Goal: Task Accomplishment & Management: Use online tool/utility

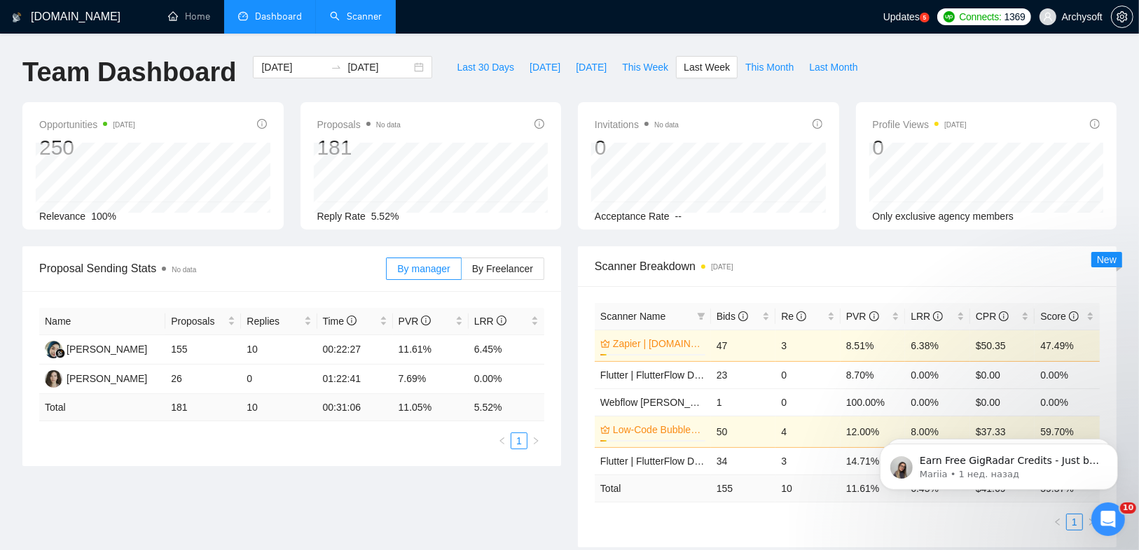
click at [372, 22] on link "Scanner" at bounding box center [356, 17] width 52 height 12
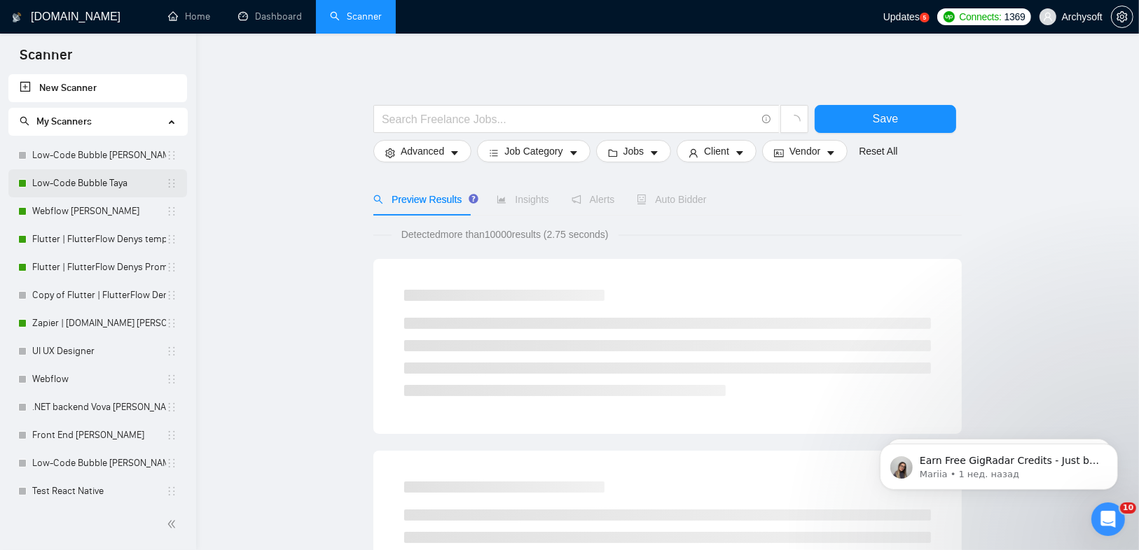
click at [106, 185] on link "Low-Code Bubble Taya" at bounding box center [99, 183] width 134 height 28
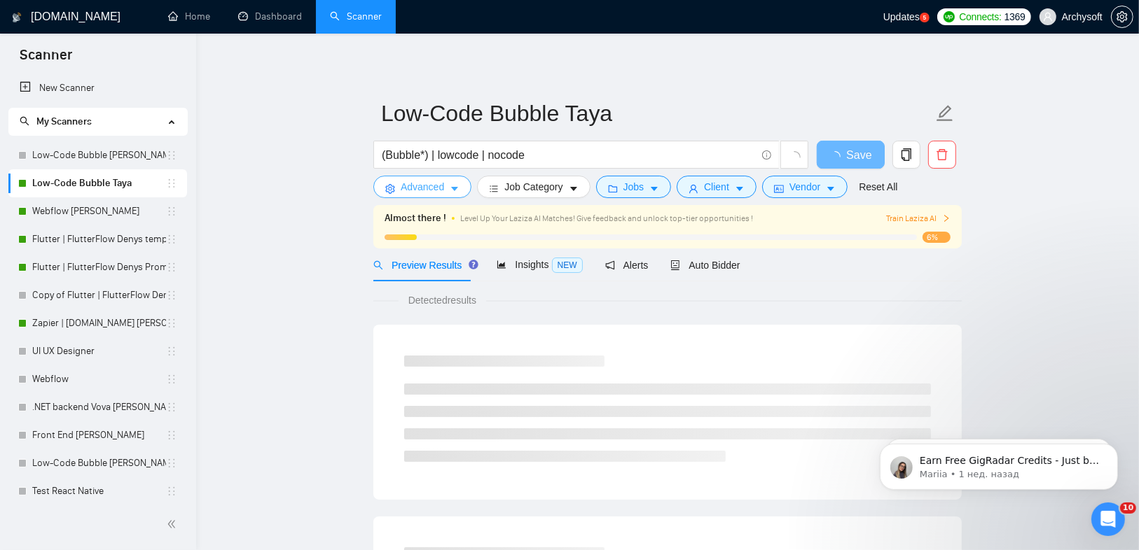
click at [415, 188] on span "Advanced" at bounding box center [422, 186] width 43 height 15
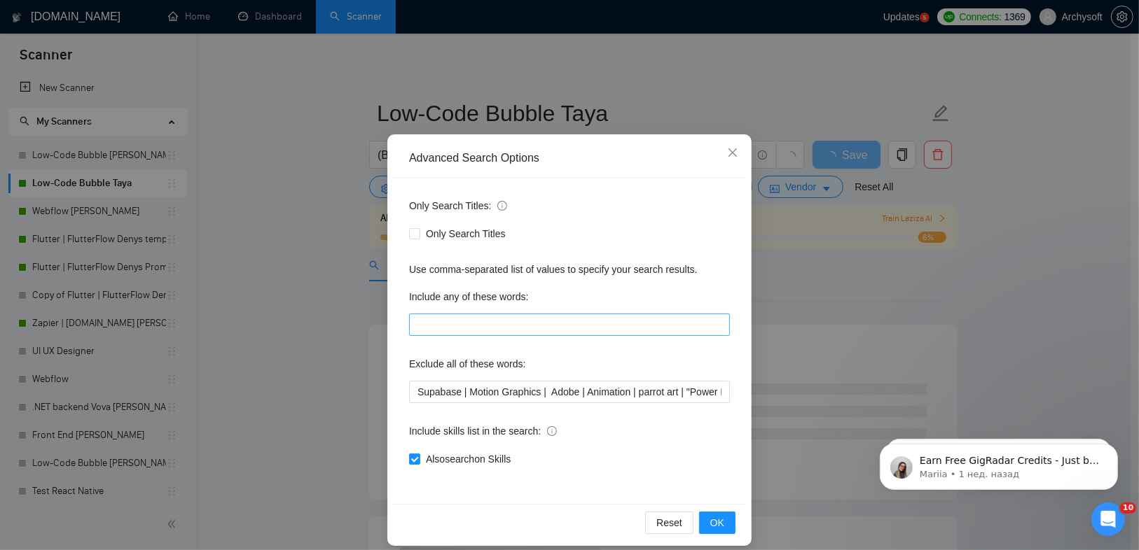
scroll to position [31, 0]
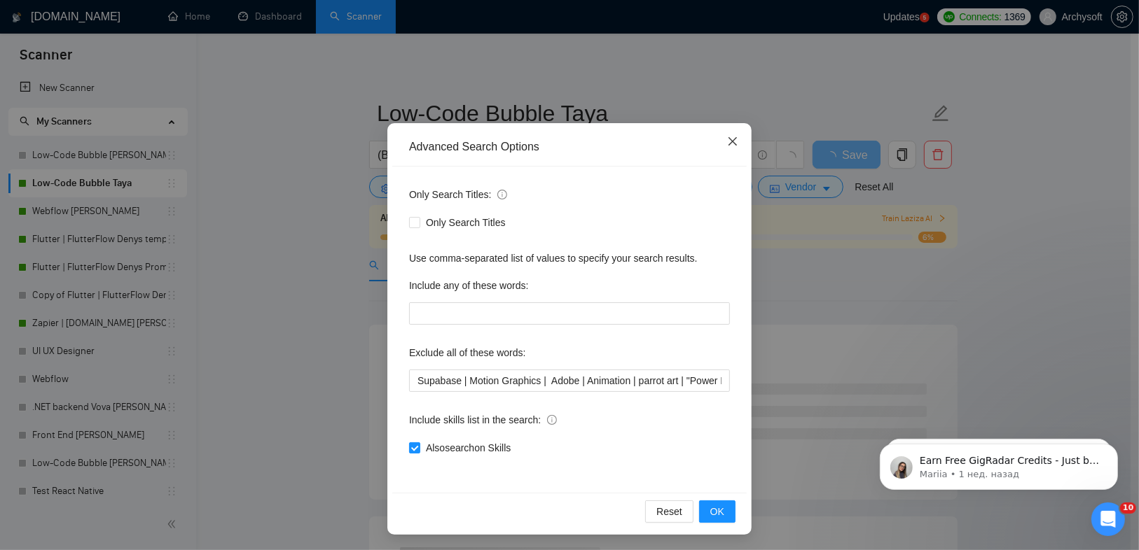
drag, startPoint x: 731, startPoint y: 137, endPoint x: 687, endPoint y: 170, distance: 55.0
click at [731, 137] on icon "close" at bounding box center [732, 141] width 11 height 11
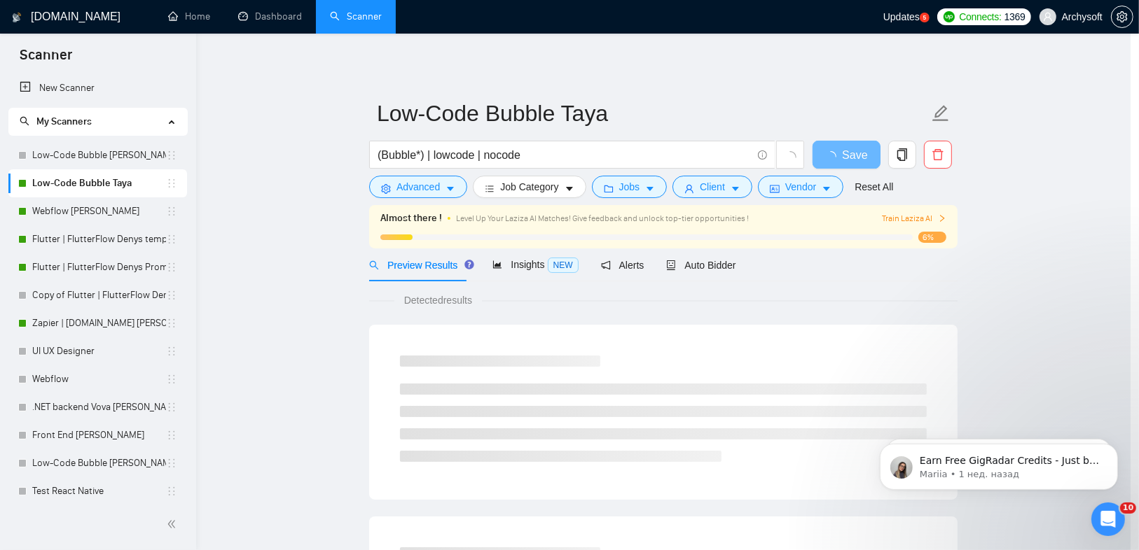
scroll to position [0, 0]
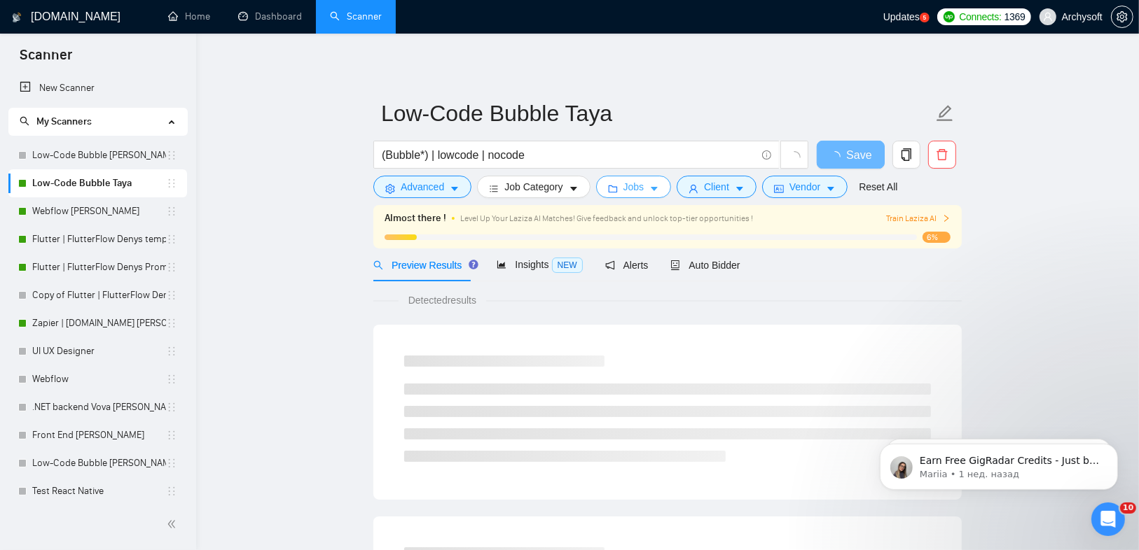
click at [617, 186] on button "Jobs" at bounding box center [634, 187] width 76 height 22
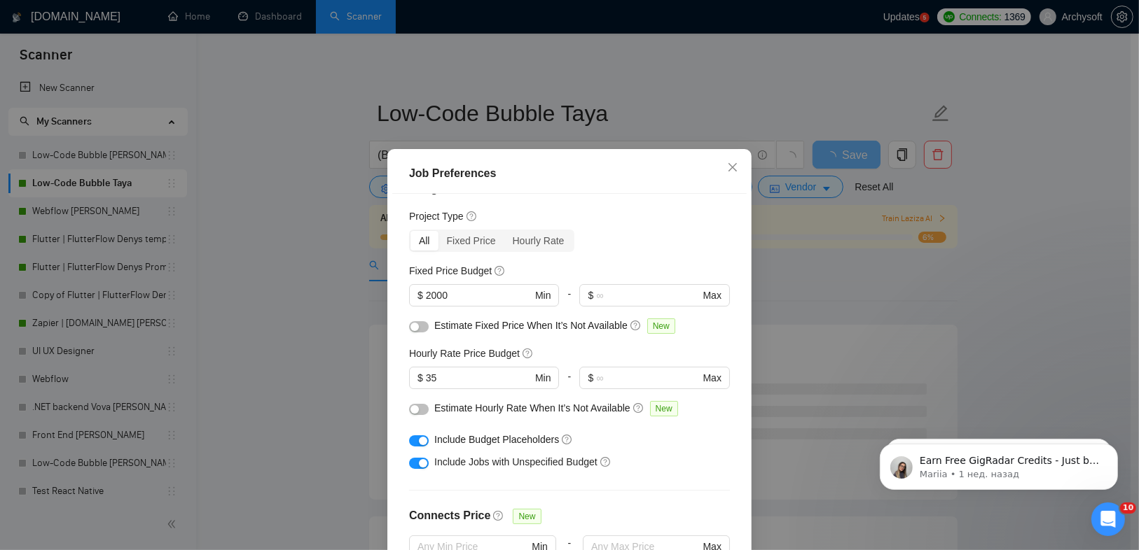
scroll to position [56, 0]
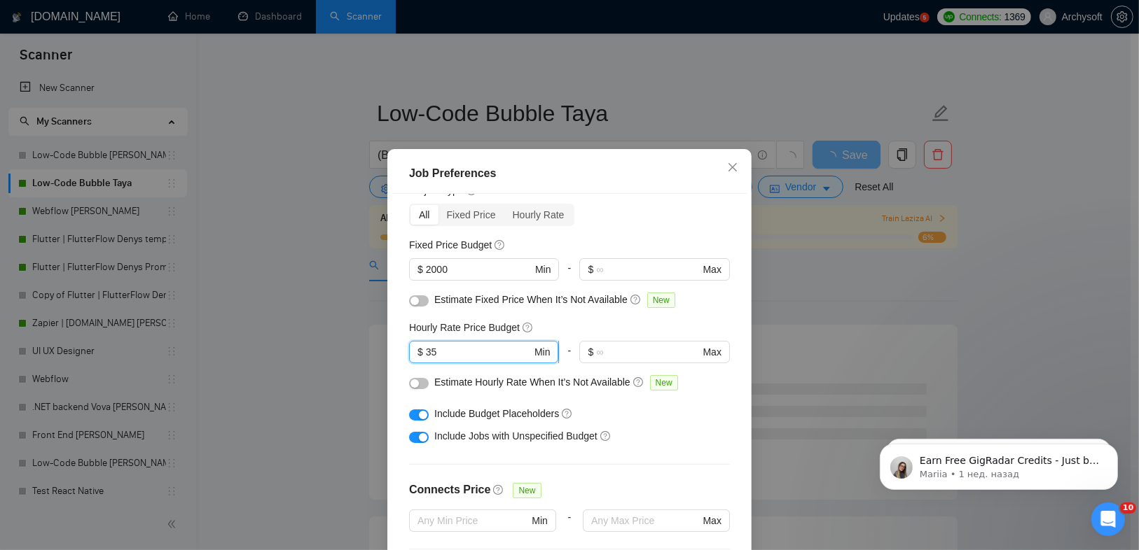
drag, startPoint x: 461, startPoint y: 356, endPoint x: 407, endPoint y: 356, distance: 54.6
click at [409, 356] on span "$ 35 Min" at bounding box center [483, 352] width 149 height 22
click at [440, 354] on input "35" at bounding box center [479, 352] width 106 height 15
drag, startPoint x: 449, startPoint y: 355, endPoint x: 397, endPoint y: 354, distance: 51.8
click at [394, 355] on div "Budget Project Type All Fixed Price Hourly Rate Fixed Price Budget $ 2000 Min -…" at bounding box center [569, 386] width 354 height 385
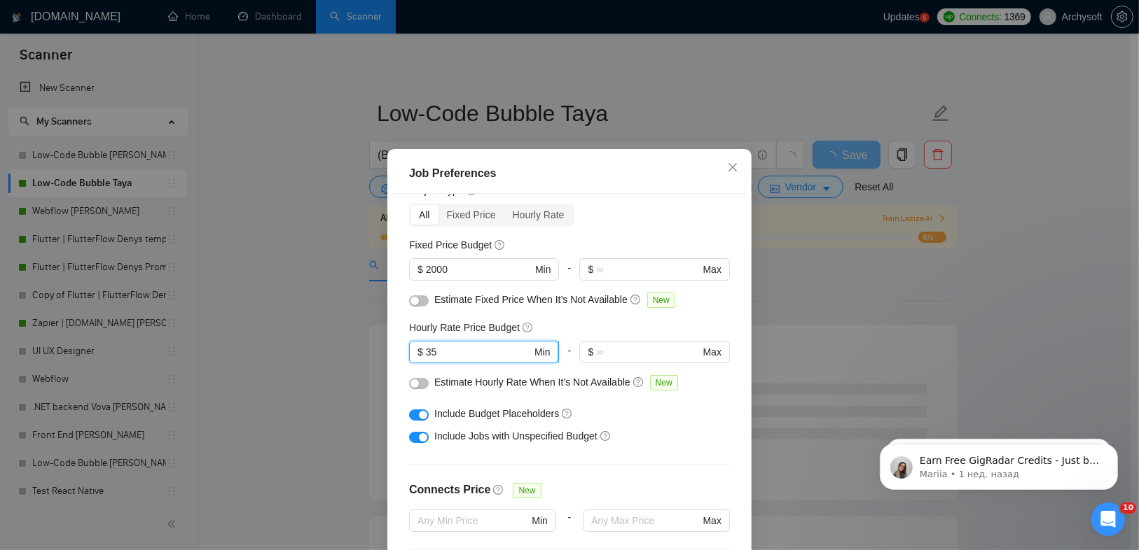
click at [471, 351] on input "35" at bounding box center [479, 352] width 106 height 15
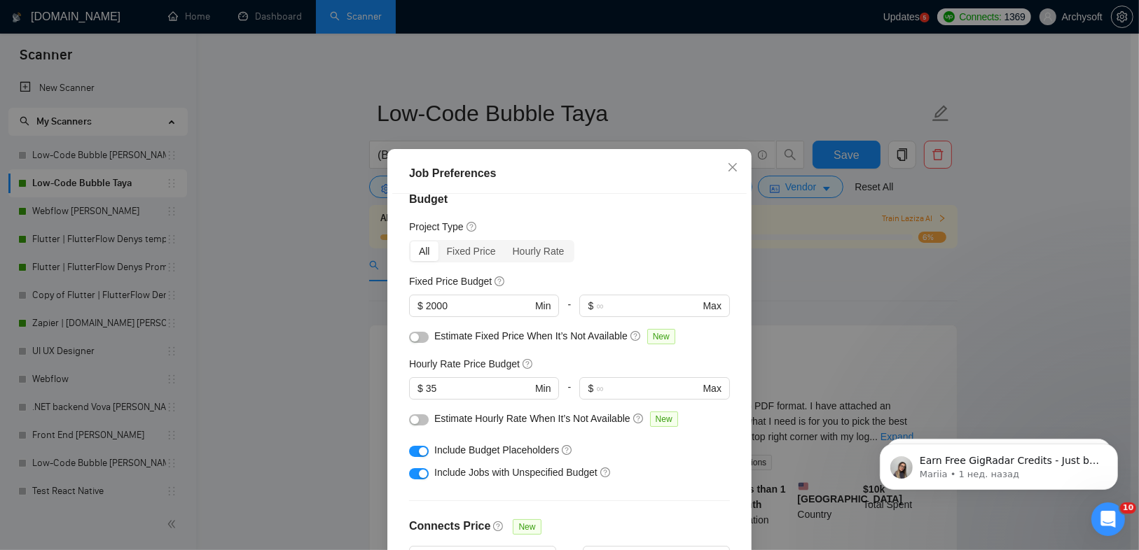
scroll to position [14, 0]
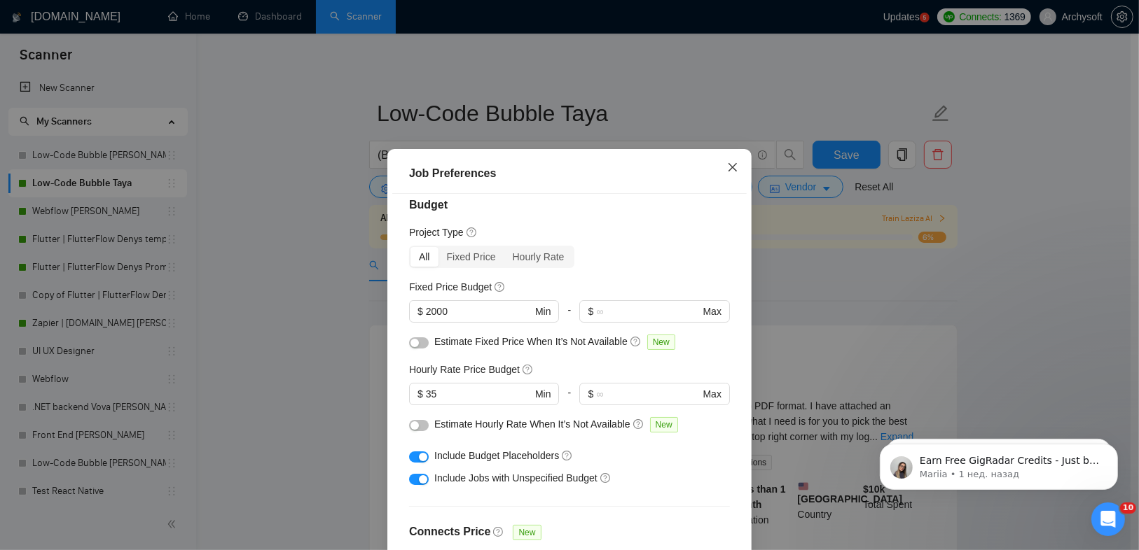
drag, startPoint x: 725, startPoint y: 166, endPoint x: 709, endPoint y: 224, distance: 60.1
click at [710, 222] on div "Job Preferences Budget Project Type All Fixed Price Hourly Rate Fixed Price Bud…" at bounding box center [569, 386] width 364 height 475
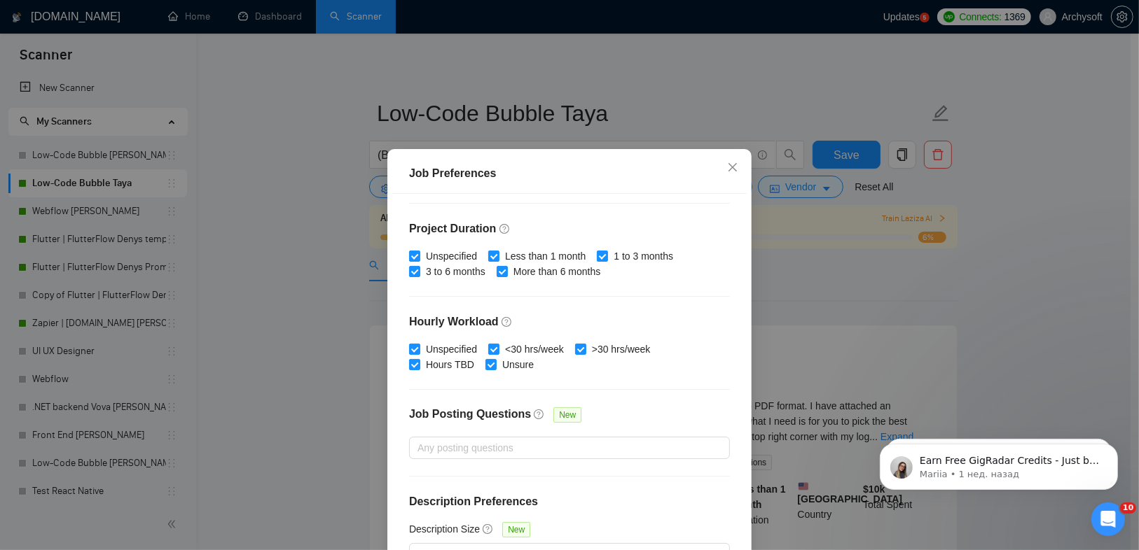
scroll to position [194, 0]
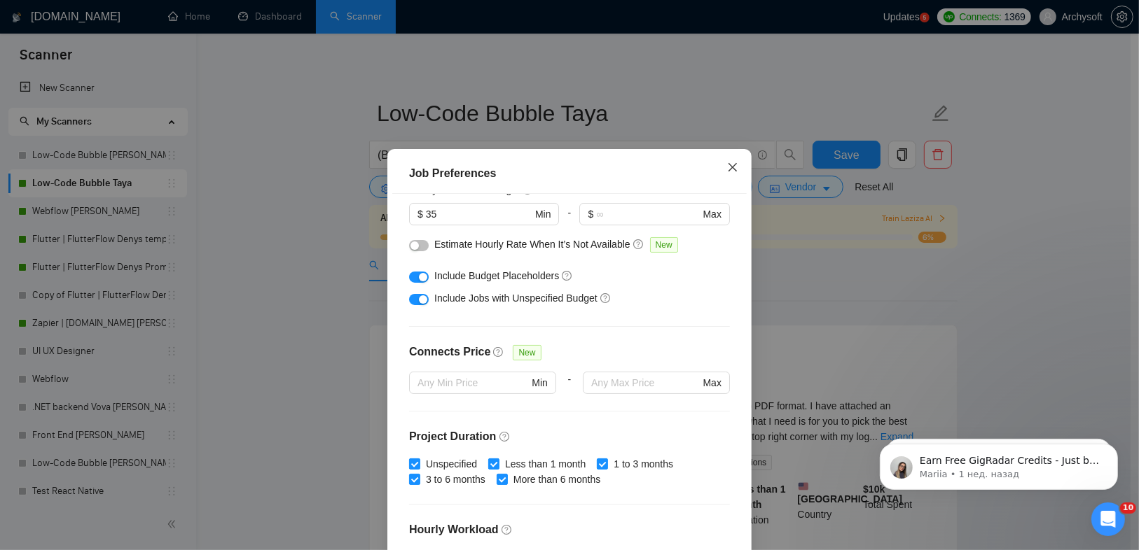
click at [733, 172] on icon "close" at bounding box center [732, 167] width 11 height 11
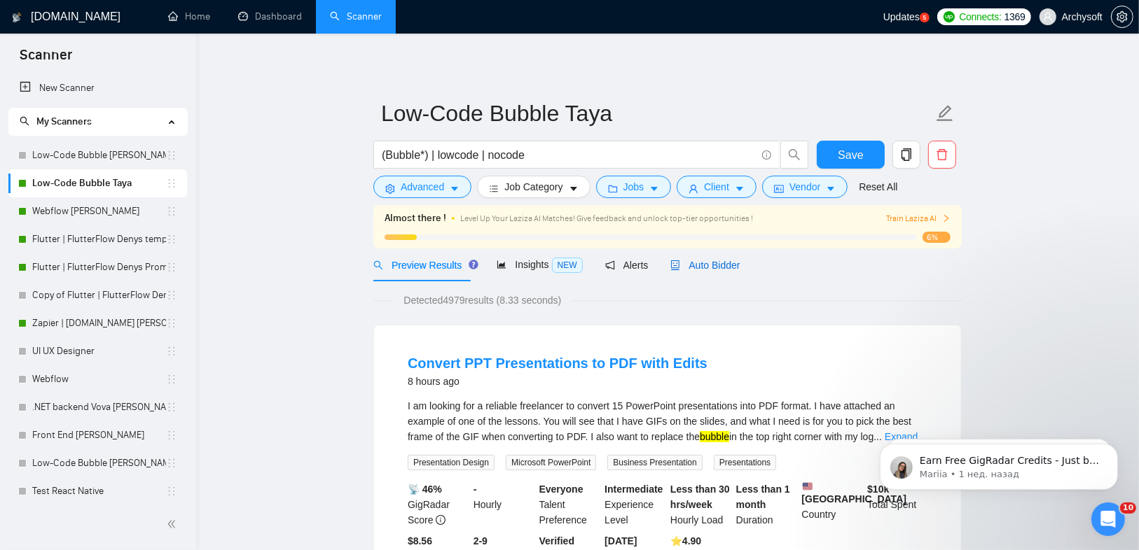
click at [687, 269] on span "Auto Bidder" at bounding box center [704, 265] width 69 height 11
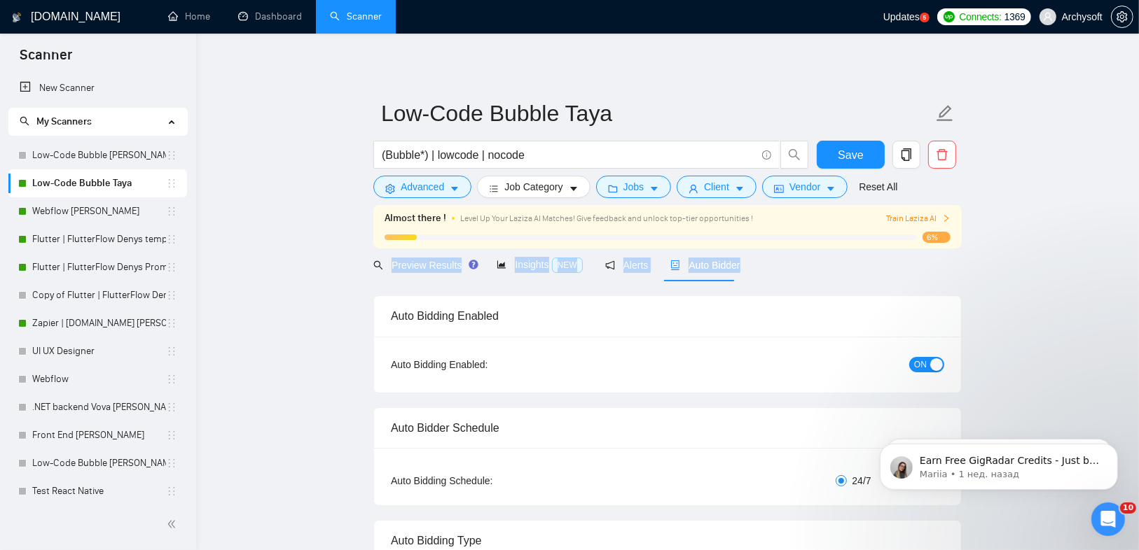
drag, startPoint x: 781, startPoint y: 263, endPoint x: 357, endPoint y: 266, distance: 424.4
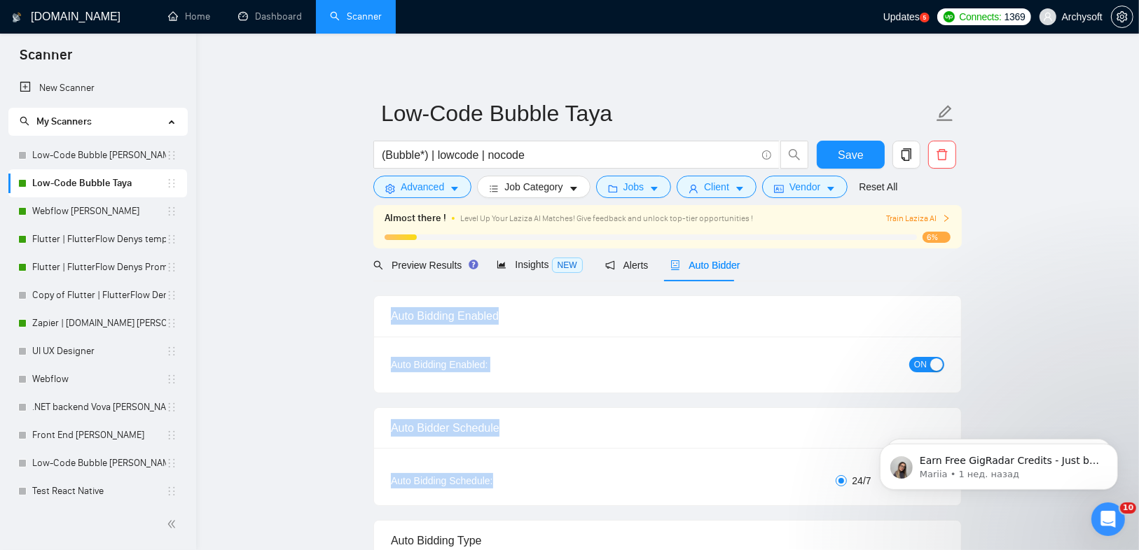
drag, startPoint x: 389, startPoint y: 314, endPoint x: 499, endPoint y: 484, distance: 202.6
click at [499, 484] on div "Auto Bidding Schedule:" at bounding box center [483, 480] width 184 height 15
drag, startPoint x: 501, startPoint y: 484, endPoint x: 386, endPoint y: 311, distance: 207.6
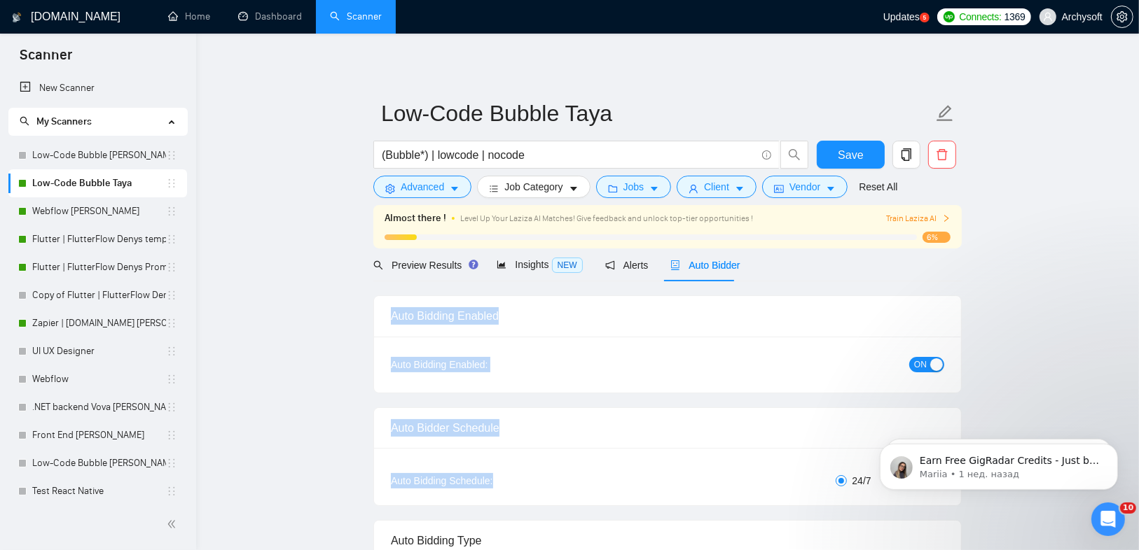
click at [381, 319] on div "Auto Bidding Enabled" at bounding box center [667, 316] width 587 height 41
click at [382, 313] on div "Auto Bidding Enabled" at bounding box center [667, 316] width 587 height 41
drag, startPoint x: 387, startPoint y: 314, endPoint x: 516, endPoint y: 474, distance: 205.6
click at [508, 480] on div "Auto Bidding Schedule:" at bounding box center [483, 480] width 184 height 15
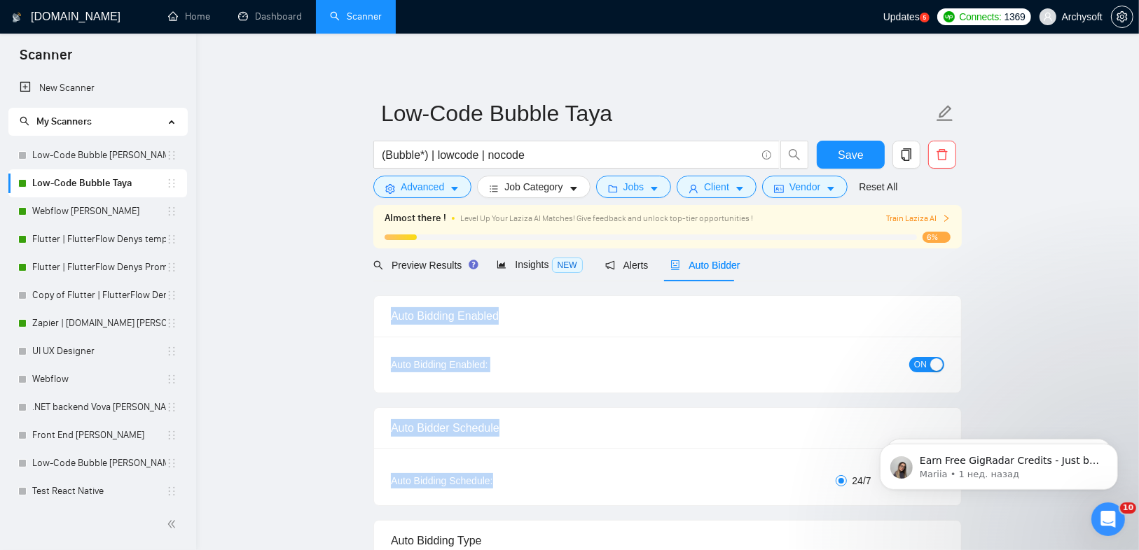
click at [495, 483] on div "Auto Bidding Schedule:" at bounding box center [483, 480] width 184 height 15
drag, startPoint x: 493, startPoint y: 481, endPoint x: 387, endPoint y: 309, distance: 202.5
click at [387, 313] on div "Auto Bidding Enabled" at bounding box center [667, 316] width 587 height 41
drag, startPoint x: 387, startPoint y: 315, endPoint x: 490, endPoint y: 481, distance: 195.3
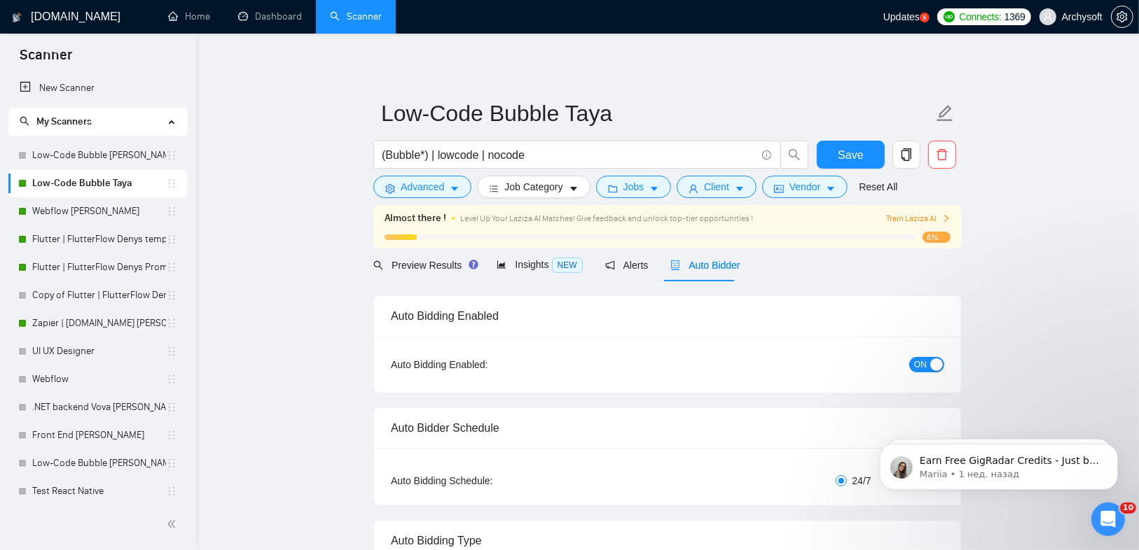
click at [498, 479] on div "Auto Bidding Schedule:" at bounding box center [483, 480] width 184 height 15
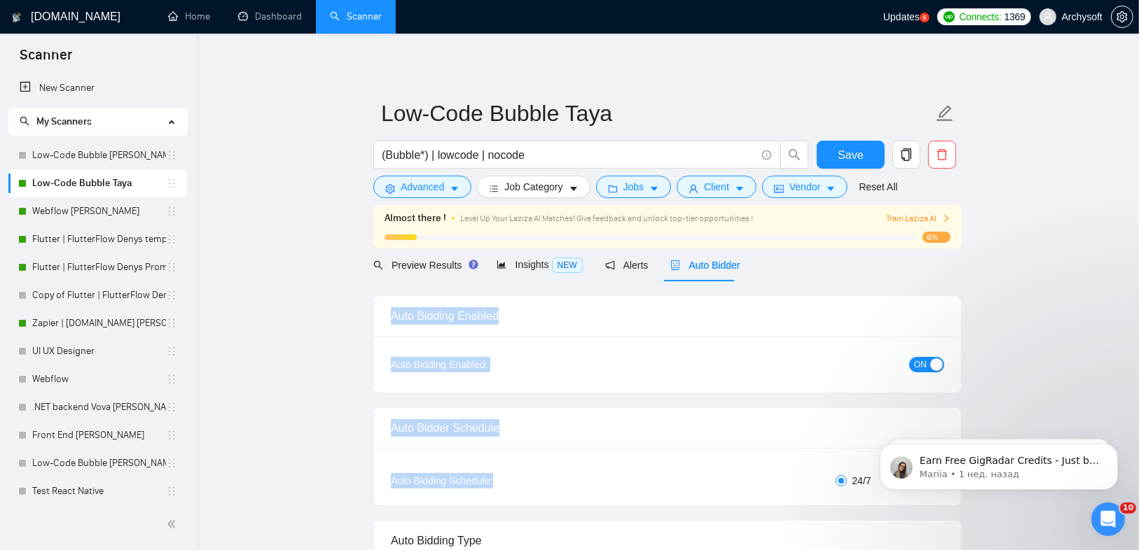
drag, startPoint x: 491, startPoint y: 483, endPoint x: 387, endPoint y: 316, distance: 196.8
click at [385, 317] on div "Auto Bidding Enabled" at bounding box center [667, 316] width 587 height 41
drag, startPoint x: 386, startPoint y: 313, endPoint x: 494, endPoint y: 480, distance: 199.1
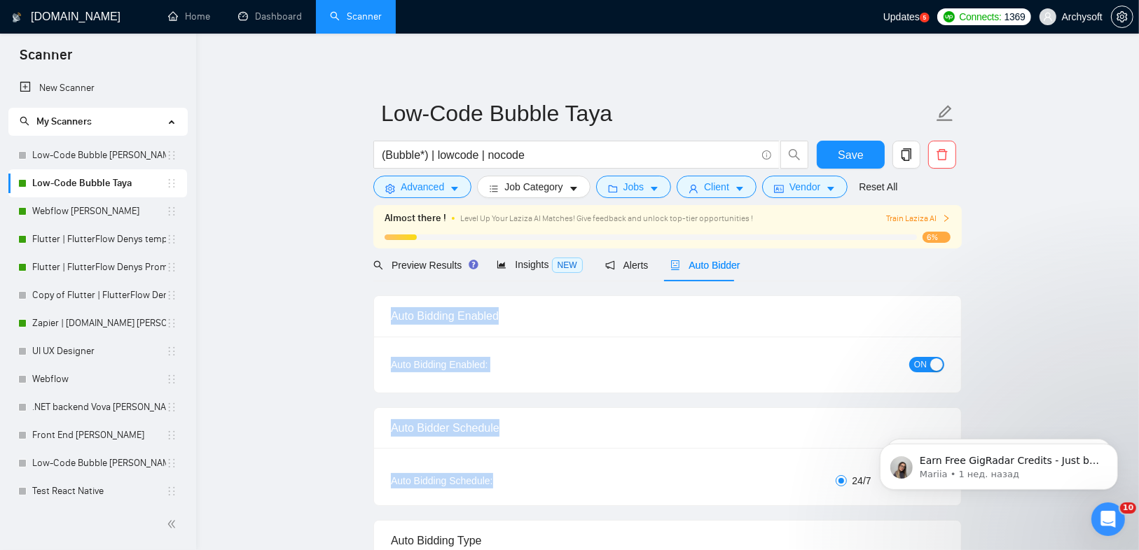
click at [494, 482] on div "Auto Bidding Schedule:" at bounding box center [483, 480] width 184 height 15
click at [493, 485] on div "Auto Bidding Schedule:" at bounding box center [483, 480] width 184 height 15
click at [493, 484] on div "Auto Bidding Schedule:" at bounding box center [483, 480] width 184 height 15
click at [494, 483] on div "Auto Bidding Schedule:" at bounding box center [483, 480] width 184 height 15
drag, startPoint x: 484, startPoint y: 468, endPoint x: 388, endPoint y: 314, distance: 180.9
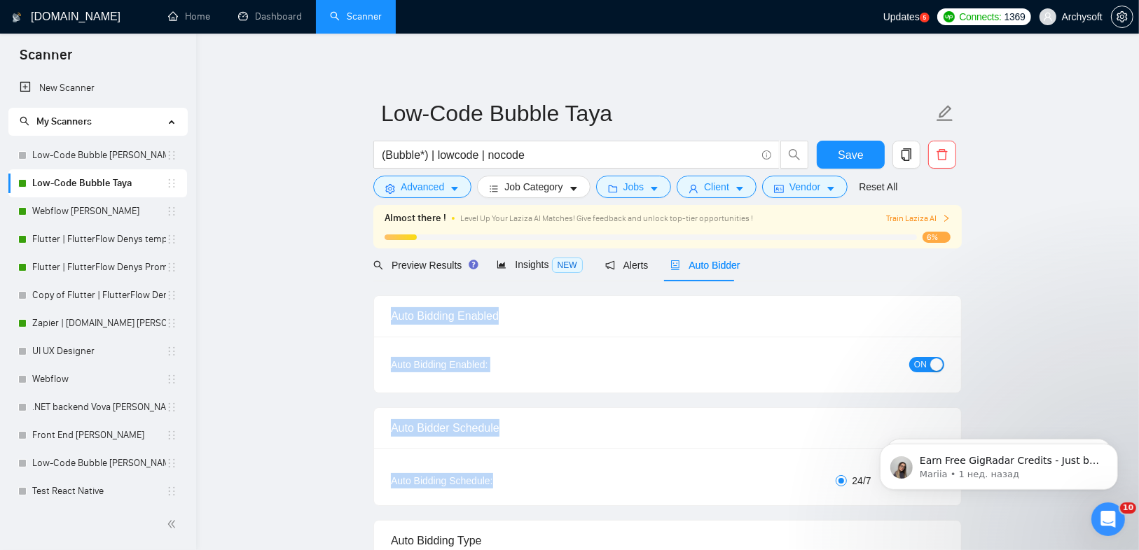
click at [388, 314] on div "Auto Bidding Enabled" at bounding box center [667, 316] width 587 height 41
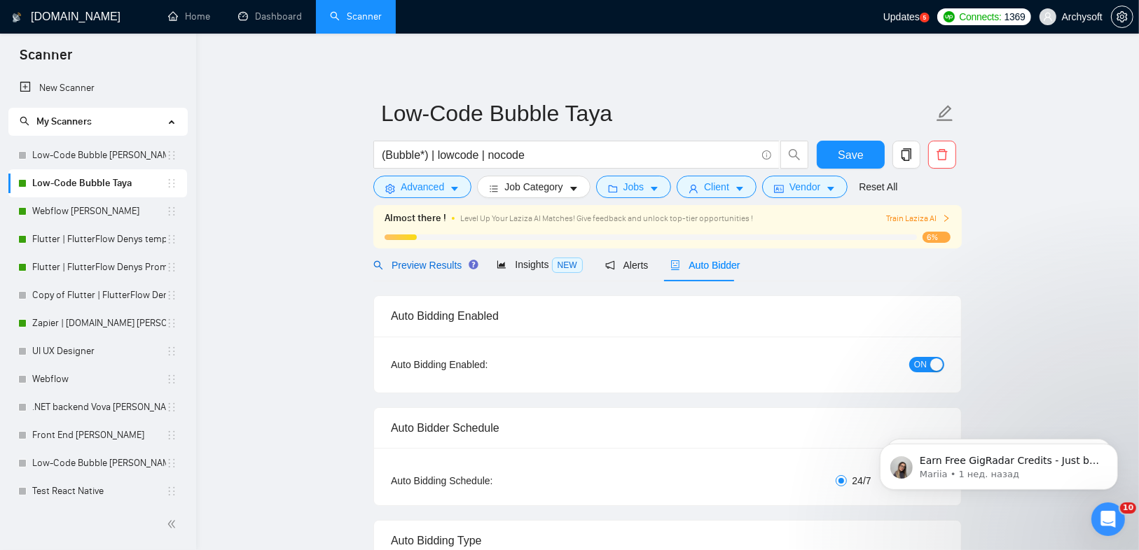
click at [415, 265] on span "Preview Results" at bounding box center [423, 265] width 101 height 11
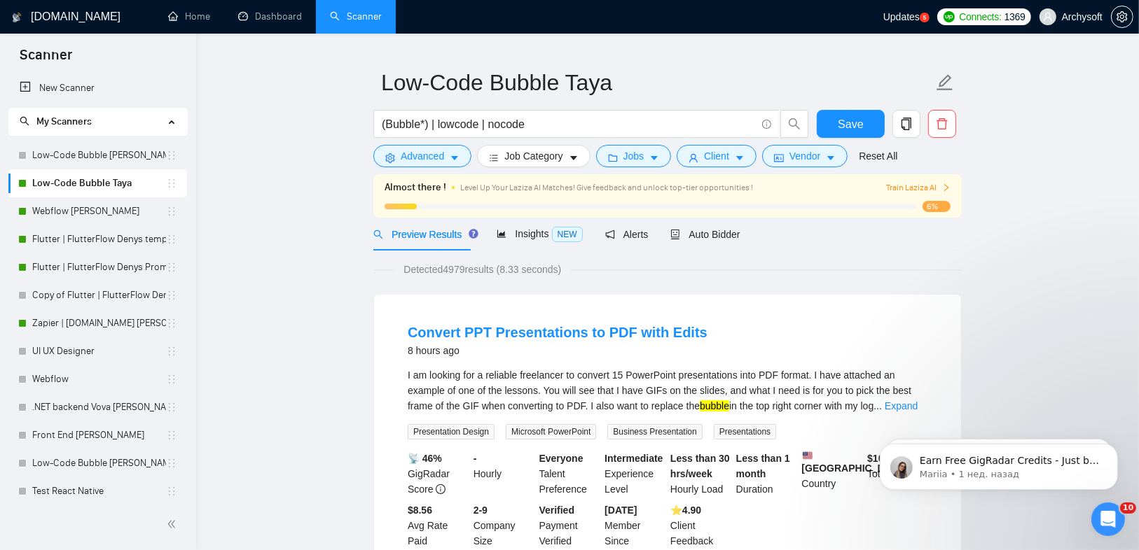
scroll to position [56, 0]
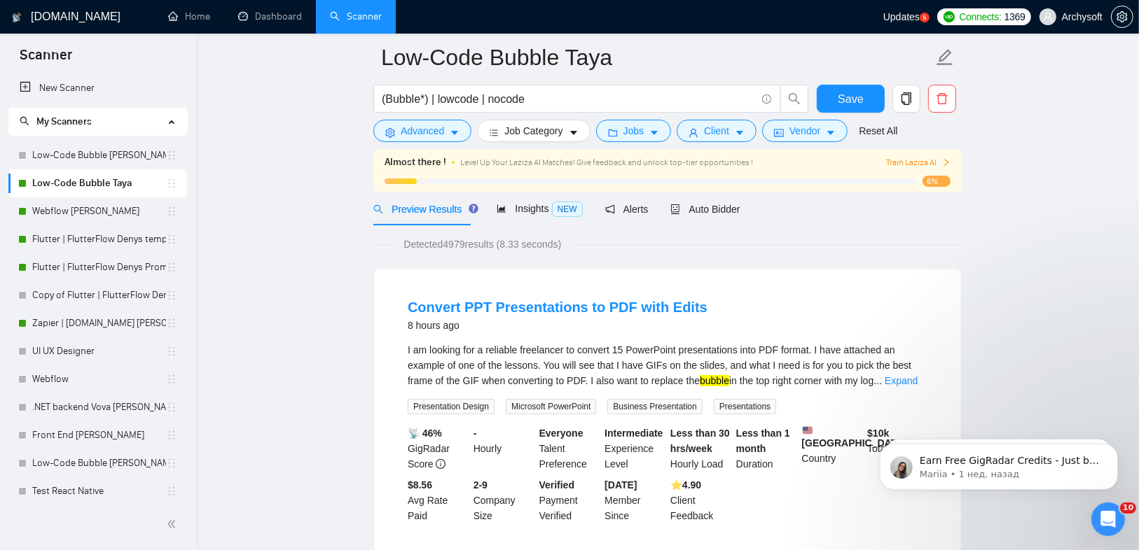
drag, startPoint x: 447, startPoint y: 247, endPoint x: 466, endPoint y: 247, distance: 18.9
click at [466, 247] on span "Detected 4979 results (8.33 seconds)" at bounding box center [482, 244] width 177 height 15
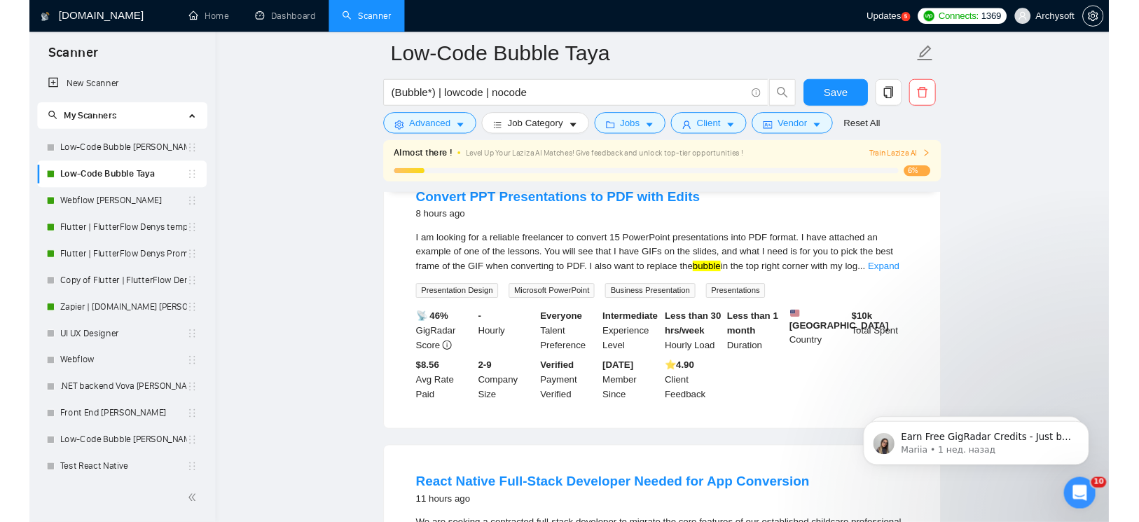
scroll to position [112, 0]
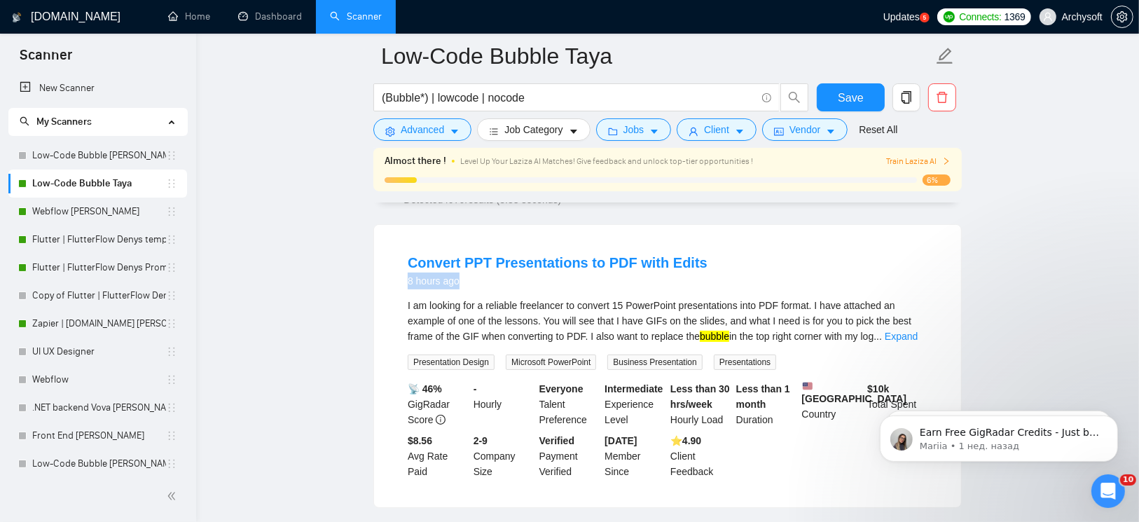
drag, startPoint x: 400, startPoint y: 286, endPoint x: 484, endPoint y: 284, distance: 84.0
click at [485, 286] on li "Convert PPT Presentations to PDF with Edits 8 hours ago I am looking for a reli…" at bounding box center [667, 366] width 553 height 249
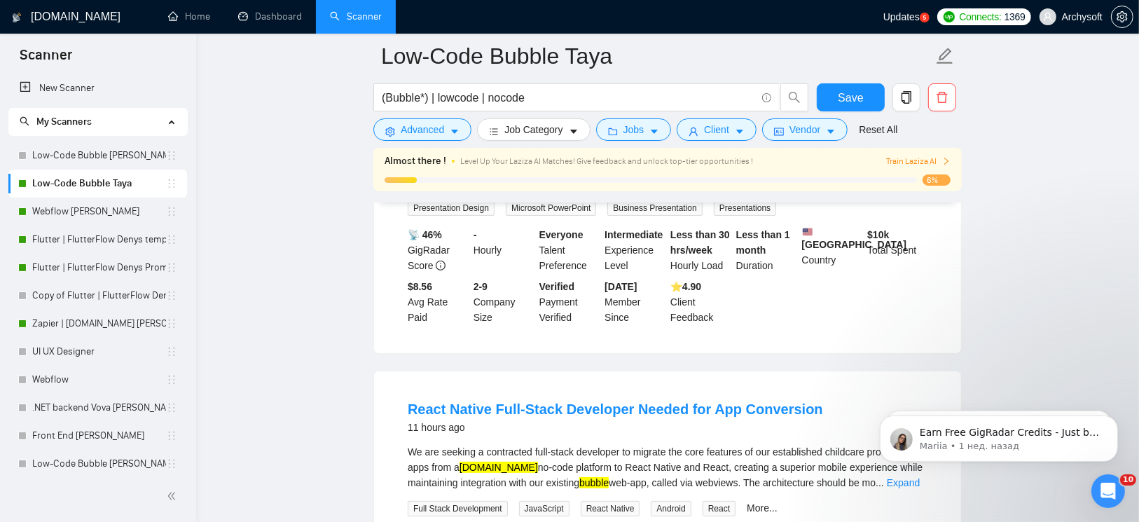
scroll to position [392, 0]
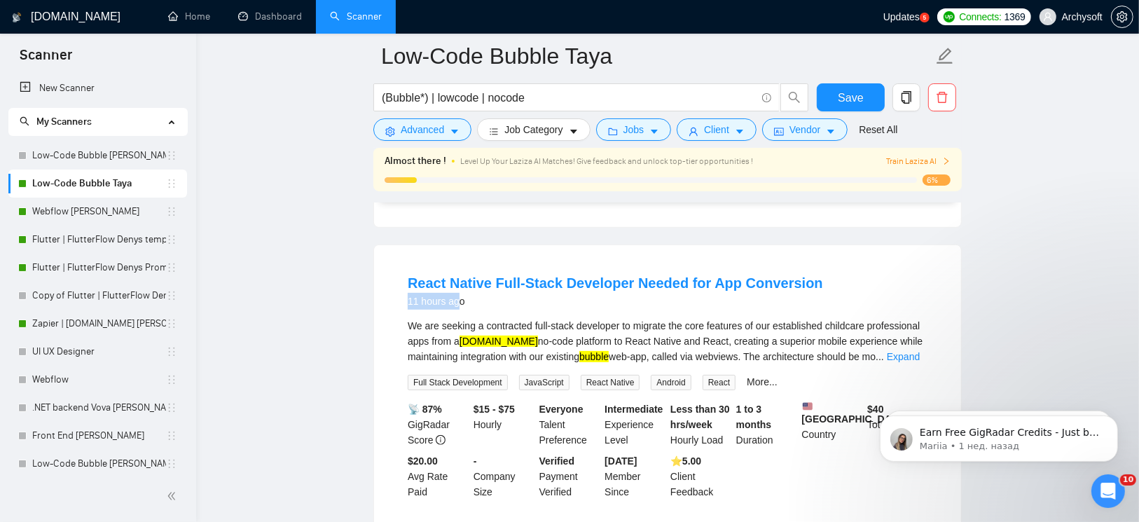
drag, startPoint x: 415, startPoint y: 312, endPoint x: 484, endPoint y: 316, distance: 68.8
click at [482, 315] on li "React Native Full-Stack Developer Needed for App Conversion 11 hours ago We are…" at bounding box center [667, 386] width 553 height 249
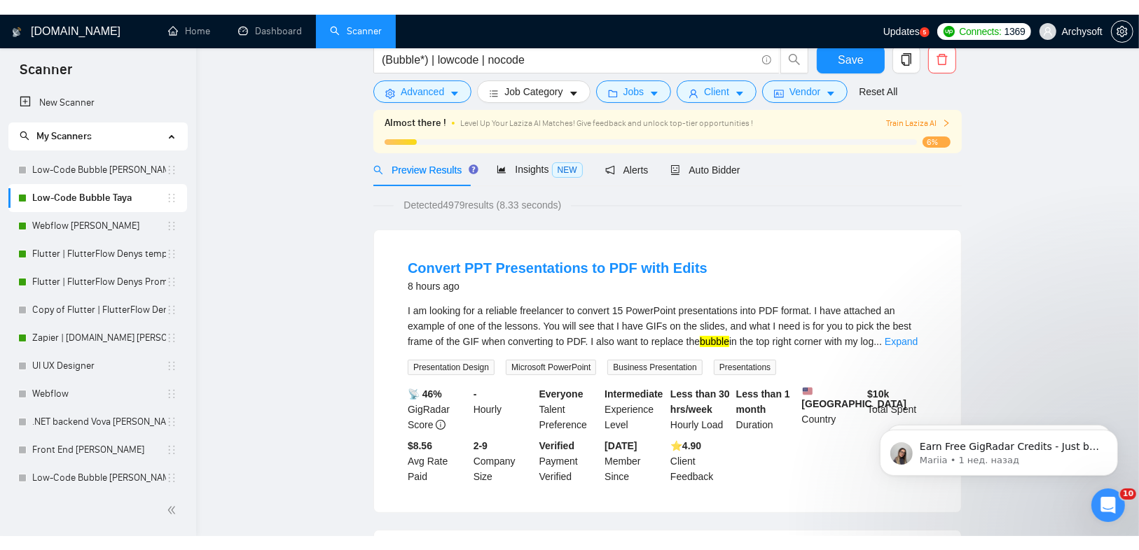
scroll to position [0, 0]
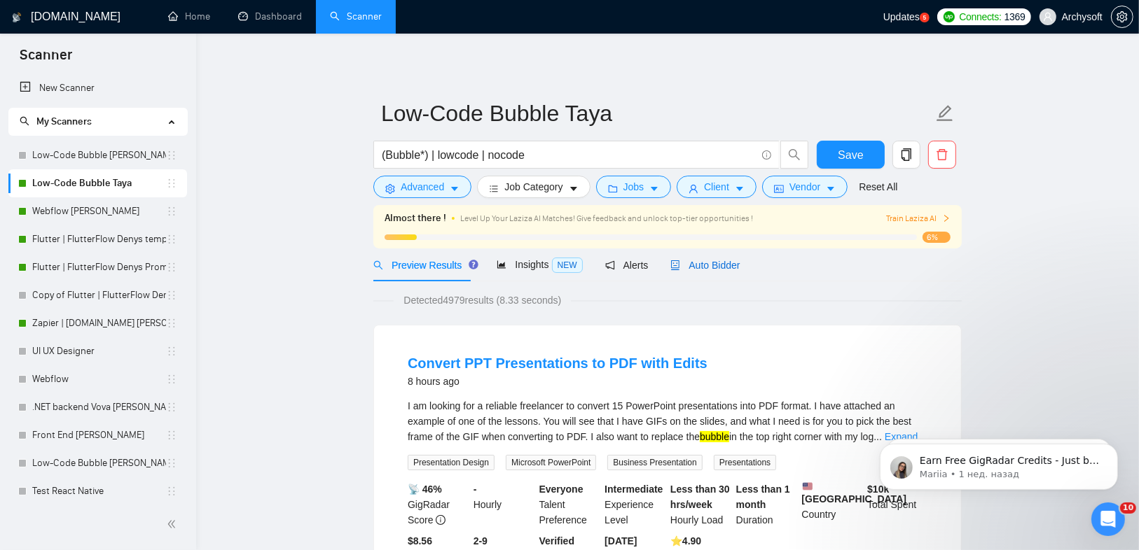
click at [713, 266] on span "Auto Bidder" at bounding box center [704, 265] width 69 height 11
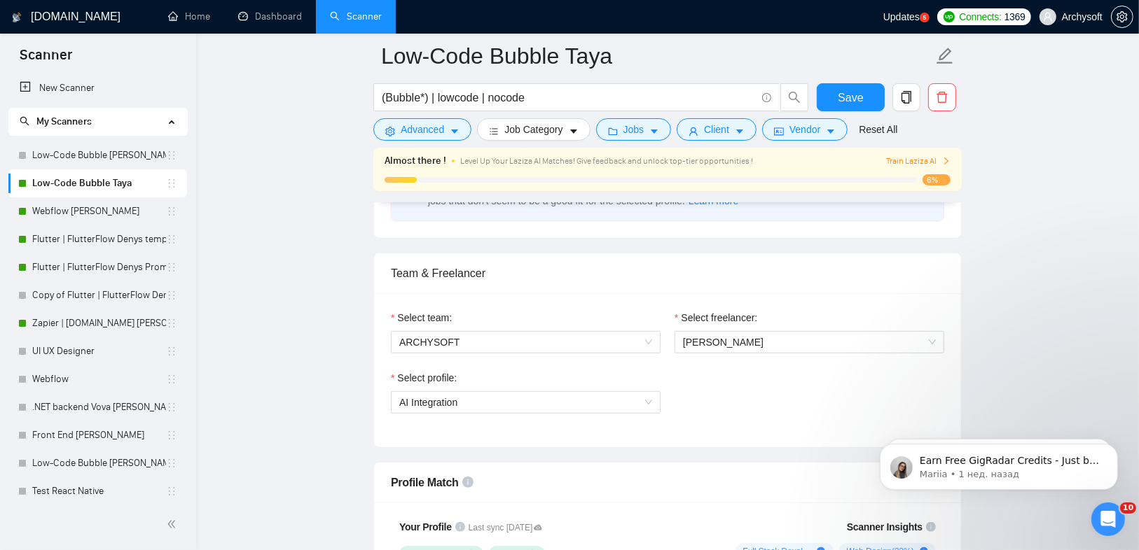
scroll to position [672, 0]
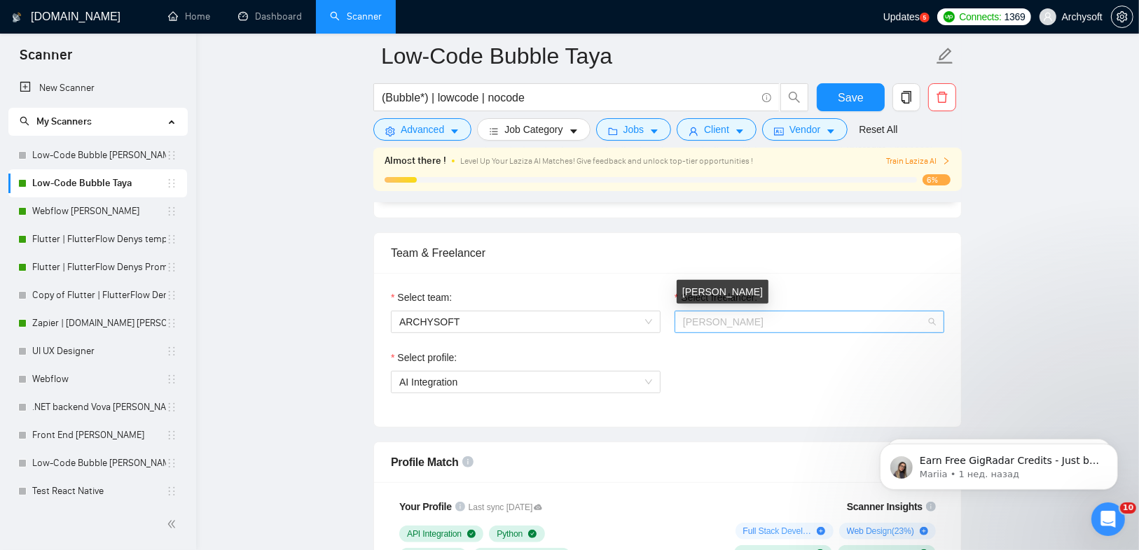
click at [745, 317] on span "[PERSON_NAME]" at bounding box center [723, 322] width 81 height 11
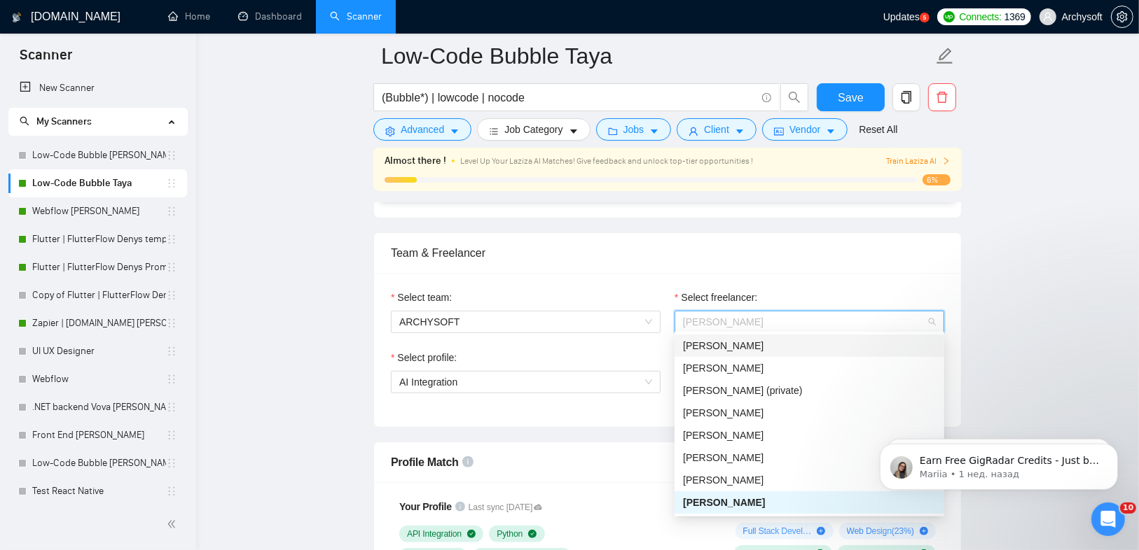
click at [884, 343] on div "[PERSON_NAME]" at bounding box center [809, 345] width 253 height 15
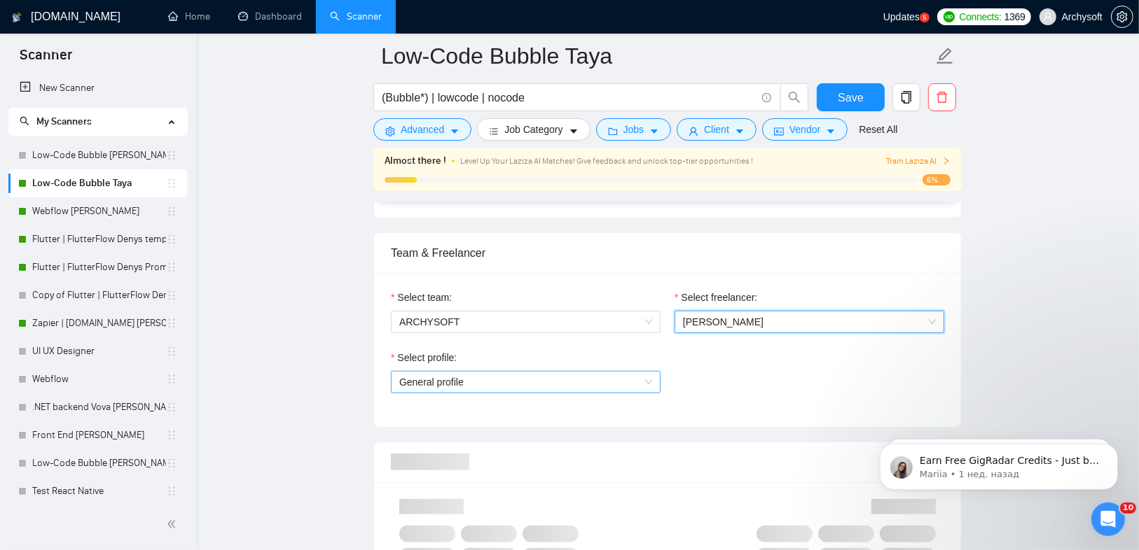
click at [545, 382] on span "General profile" at bounding box center [525, 382] width 253 height 21
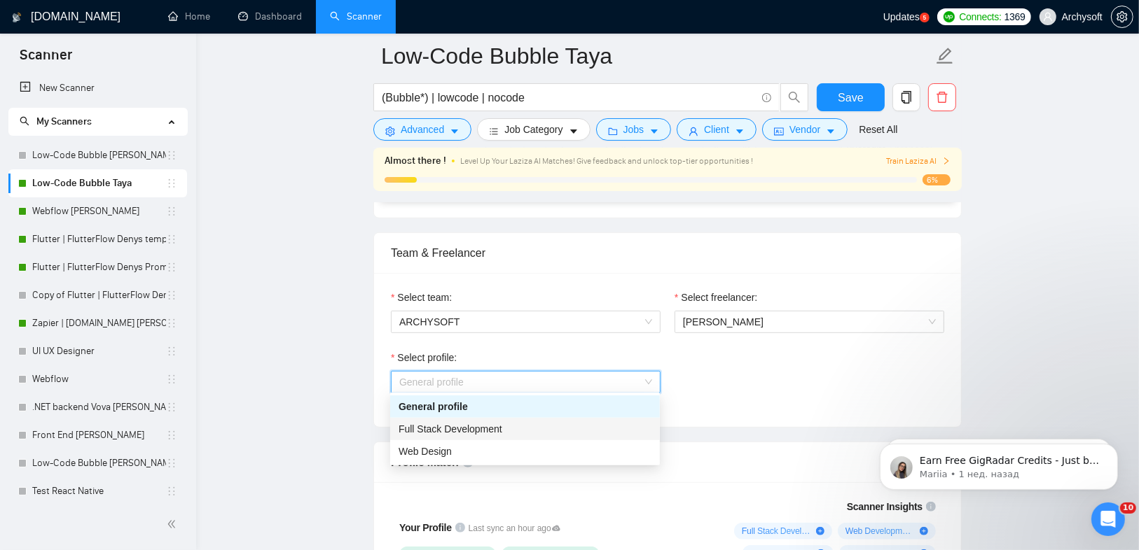
click at [474, 428] on span "Full Stack Development" at bounding box center [450, 429] width 104 height 11
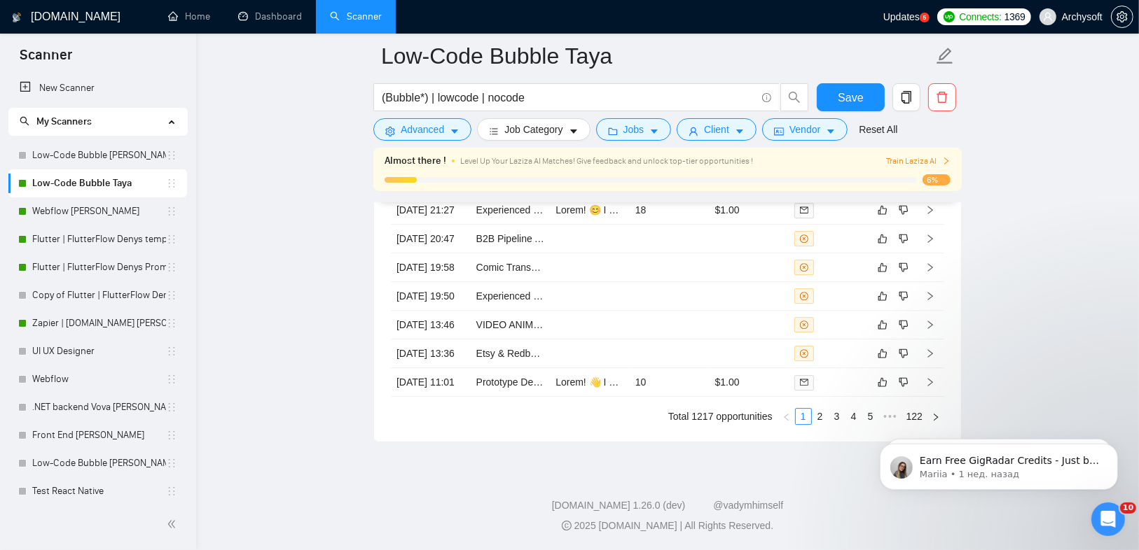
scroll to position [3477, 0]
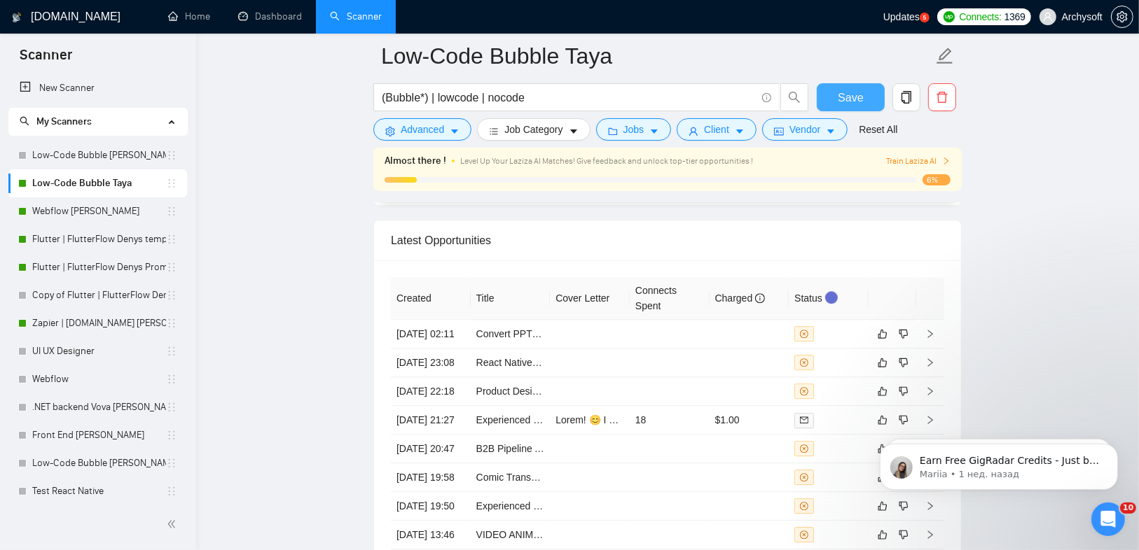
click at [858, 99] on span "Save" at bounding box center [849, 98] width 25 height 18
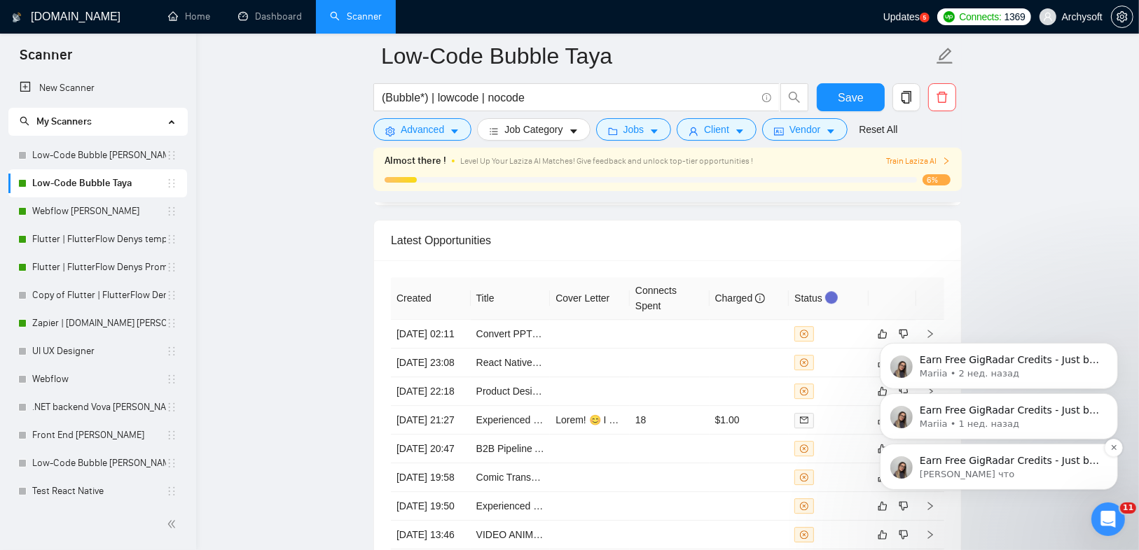
click at [1026, 464] on p "Earn Free GigRadar Credits - Just by Sharing Your Story! 💬 Want more credits fo…" at bounding box center [1009, 461] width 181 height 14
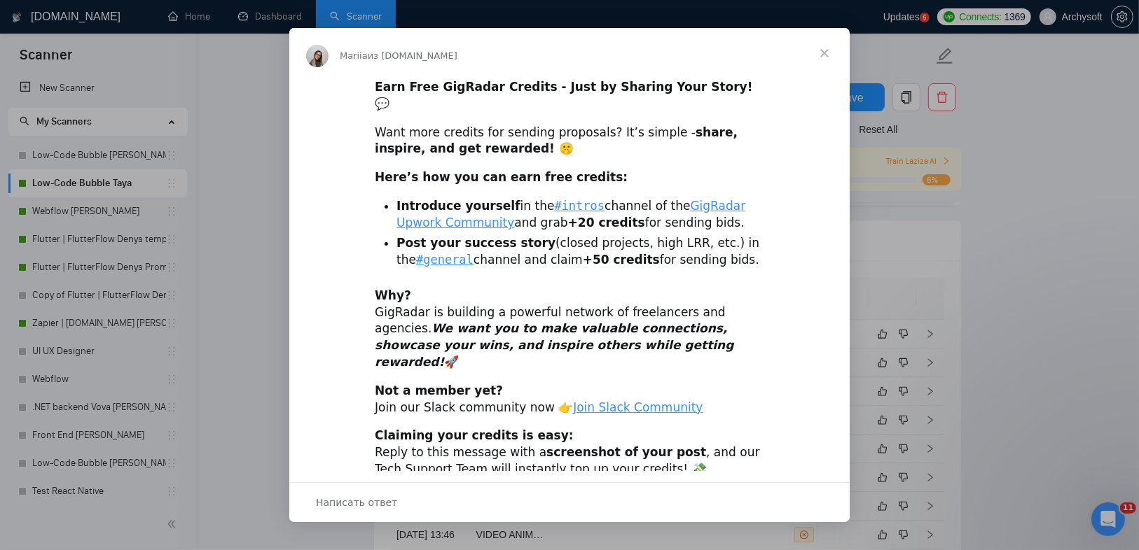
scroll to position [0, 0]
click at [826, 59] on span "Закрыть" at bounding box center [824, 53] width 50 height 50
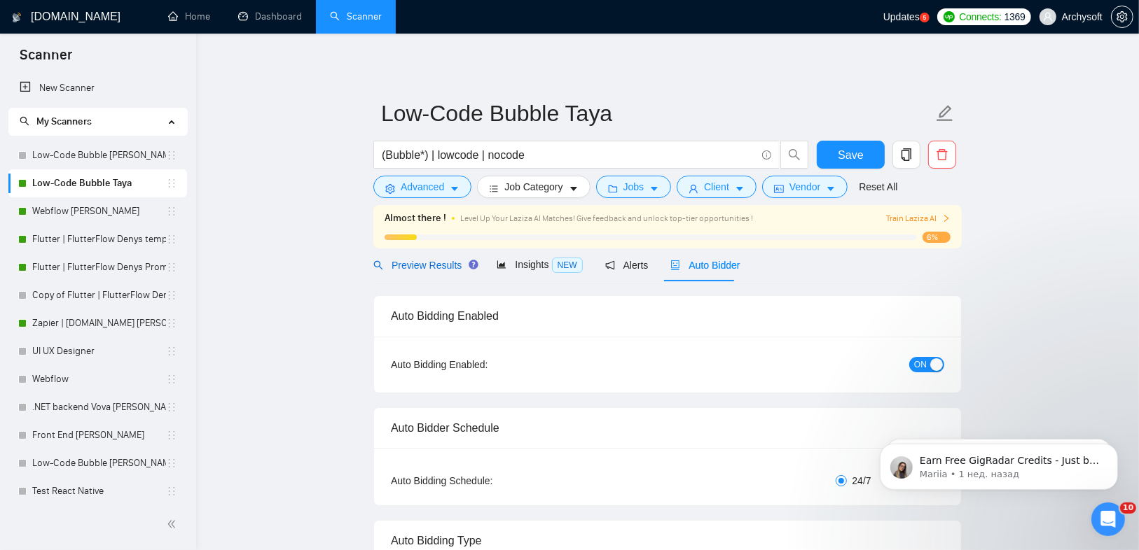
click at [435, 266] on span "Preview Results" at bounding box center [423, 265] width 101 height 11
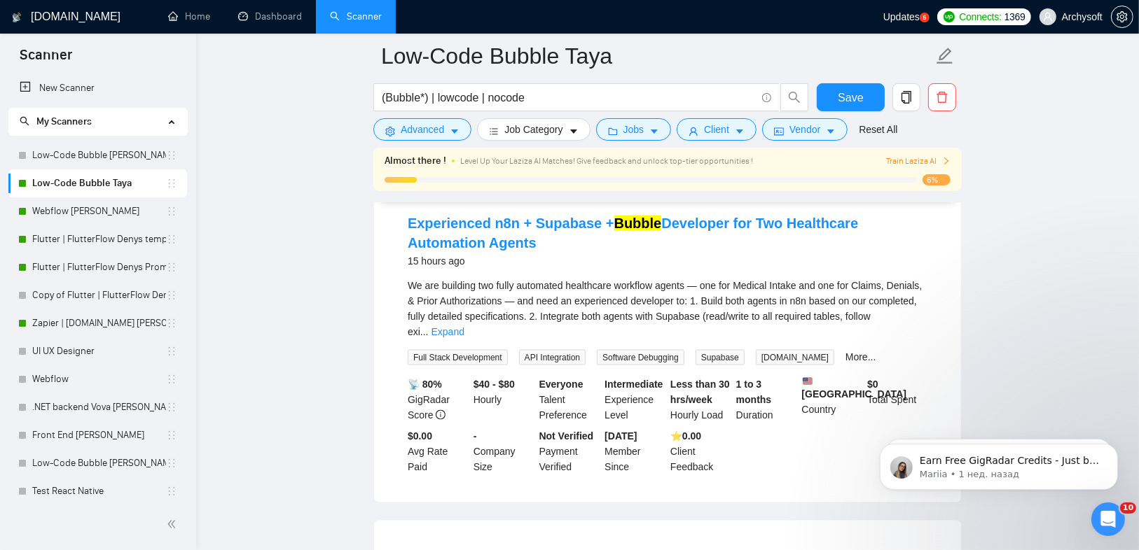
scroll to position [1722, 0]
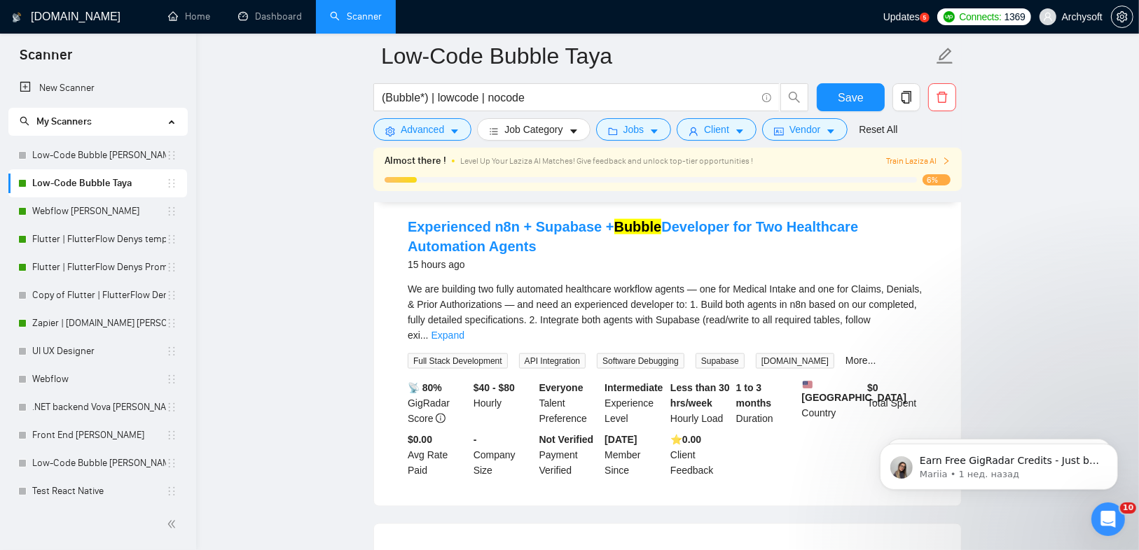
drag, startPoint x: 391, startPoint y: 209, endPoint x: 485, endPoint y: 251, distance: 103.1
click at [487, 249] on div "Experienced n8n + Supabase + Bubble Developer for Two Healthcare Automation Age…" at bounding box center [667, 347] width 587 height 317
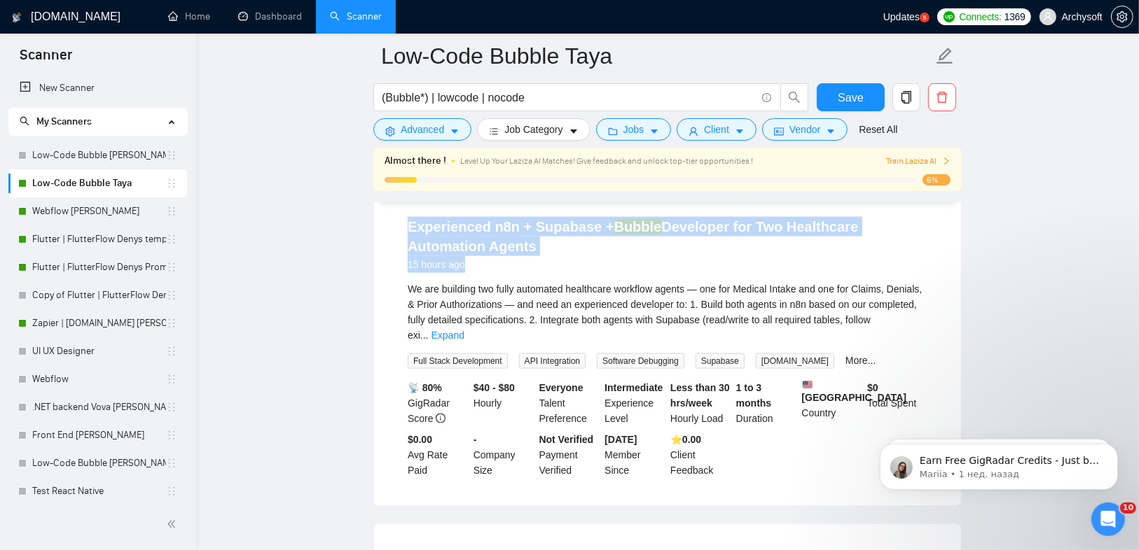
click at [476, 260] on div "15 hours ago" at bounding box center [668, 264] width 520 height 17
click at [469, 263] on div "15 hours ago" at bounding box center [668, 264] width 520 height 17
drag, startPoint x: 471, startPoint y: 265, endPoint x: 396, endPoint y: 214, distance: 91.3
click at [392, 212] on li "Experienced n8n + Supabase + Bubble Developer for Two Healthcare Automation Age…" at bounding box center [667, 348] width 553 height 284
click at [398, 216] on li "Experienced n8n + Supabase + Bubble Developer for Two Healthcare Automation Age…" at bounding box center [667, 348] width 553 height 284
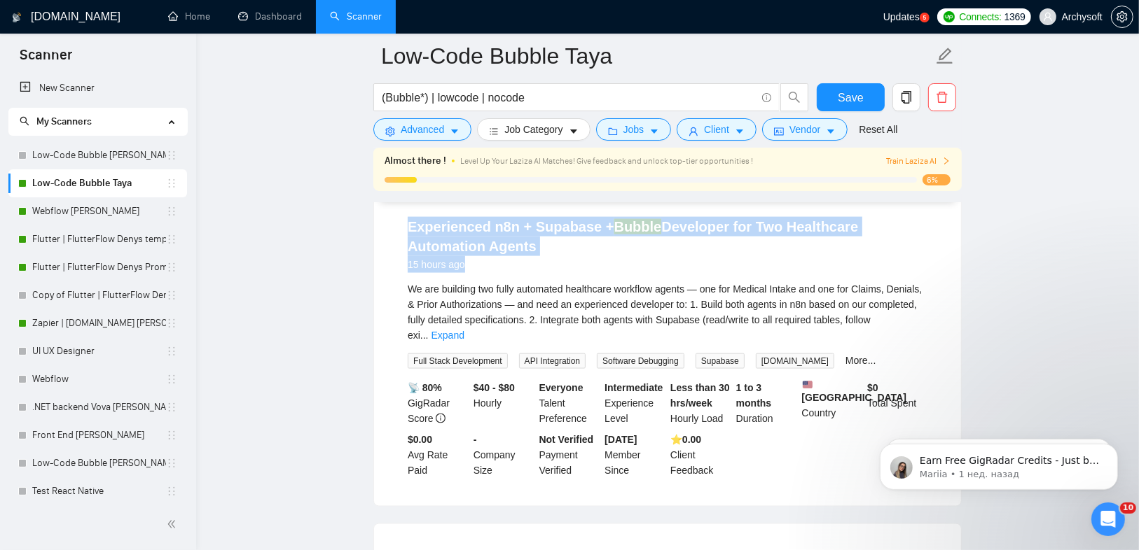
drag, startPoint x: 400, startPoint y: 215, endPoint x: 471, endPoint y: 265, distance: 87.0
click at [471, 265] on li "Experienced n8n + Supabase + Bubble Developer for Two Healthcare Automation Age…" at bounding box center [667, 348] width 553 height 284
click at [471, 264] on div "15 hours ago" at bounding box center [668, 264] width 520 height 17
drag, startPoint x: 465, startPoint y: 260, endPoint x: 409, endPoint y: 215, distance: 72.2
click at [398, 220] on li "Experienced n8n + Supabase + Bubble Developer for Two Healthcare Automation Age…" at bounding box center [667, 348] width 553 height 284
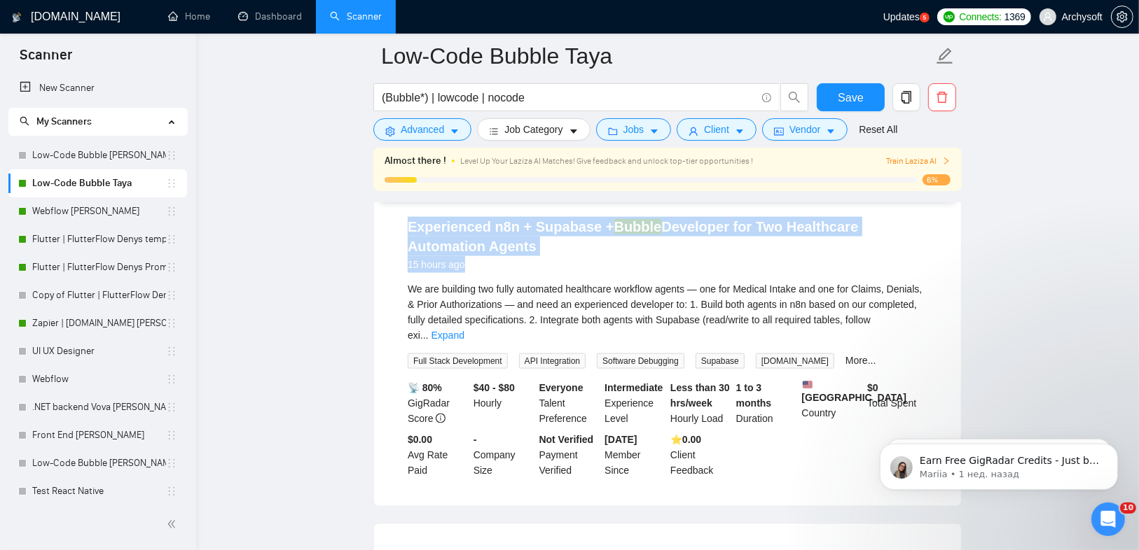
click at [409, 219] on link "Experienced n8n + Supabase + Bubble Developer for Two Healthcare Automation Age…" at bounding box center [633, 236] width 450 height 35
click at [536, 256] on div "15 hours ago" at bounding box center [668, 264] width 520 height 17
click at [667, 244] on h4 "Experienced n8n + Supabase + Bubble Developer for Two Healthcare Automation Age…" at bounding box center [668, 236] width 520 height 39
click at [661, 241] on h4 "Experienced n8n + Supabase + Bubble Developer for Two Healthcare Automation Age…" at bounding box center [668, 236] width 520 height 39
click at [638, 239] on h4 "Experienced n8n + Supabase + Bubble Developer for Two Healthcare Automation Age…" at bounding box center [668, 236] width 520 height 39
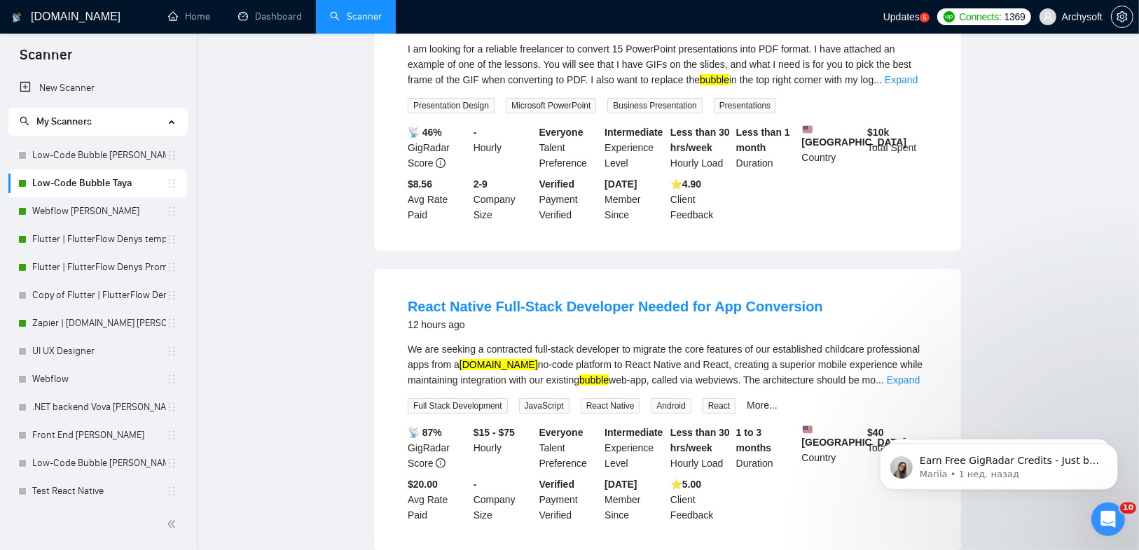
scroll to position [0, 0]
